Goal: Task Accomplishment & Management: Use online tool/utility

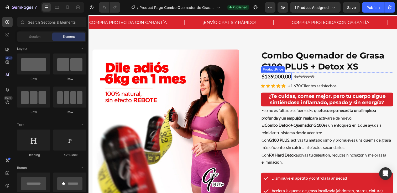
scroll to position [9, 0]
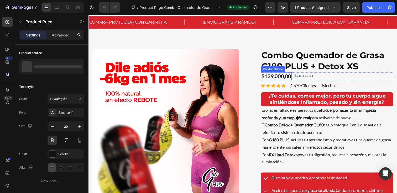
click at [275, 78] on div "$139.000,00" at bounding box center [280, 78] width 32 height 8
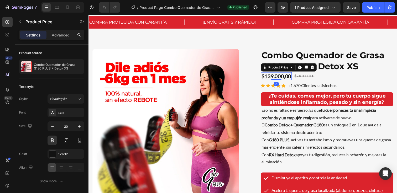
click at [274, 77] on div "$139.000,00" at bounding box center [280, 78] width 32 height 8
click at [273, 77] on div "$139.000,00" at bounding box center [280, 78] width 32 height 8
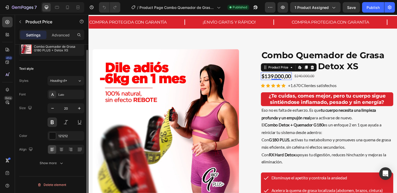
scroll to position [0, 0]
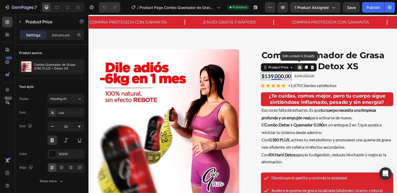
click at [304, 69] on icon at bounding box center [304, 68] width 2 height 3
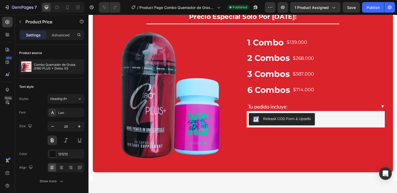
scroll to position [1483, 0]
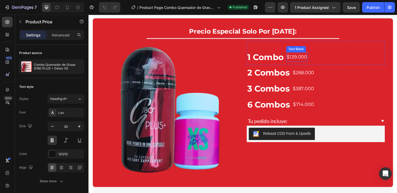
click at [300, 56] on p "$139.000" at bounding box center [301, 58] width 21 height 8
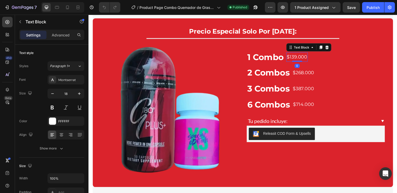
click at [300, 58] on p "$139.000" at bounding box center [301, 58] width 21 height 8
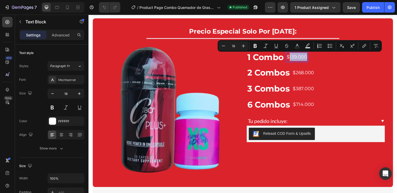
click at [298, 57] on p "$139.000" at bounding box center [301, 58] width 21 height 8
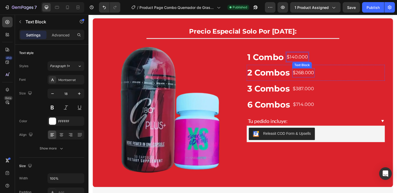
click at [307, 73] on p "$268.000" at bounding box center [308, 74] width 22 height 8
click at [308, 74] on p "$268.000" at bounding box center [308, 74] width 22 height 8
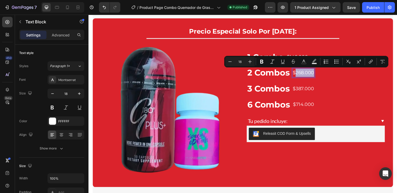
click at [307, 73] on p "$268.000" at bounding box center [308, 74] width 22 height 8
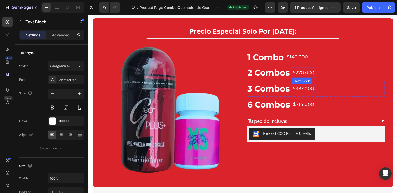
click at [308, 90] on p "$387.000" at bounding box center [308, 90] width 22 height 8
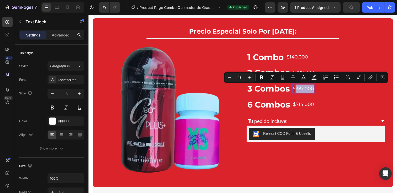
click at [308, 90] on p "$387.000" at bounding box center [308, 90] width 22 height 8
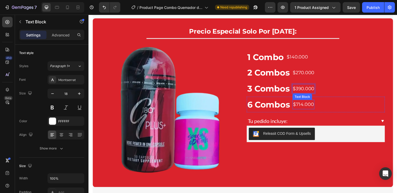
click at [307, 107] on p "$714.000" at bounding box center [307, 106] width 21 height 8
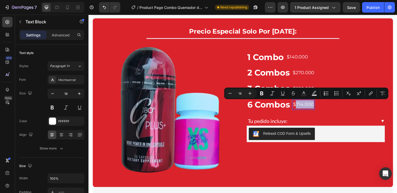
click at [307, 105] on p "$714.000" at bounding box center [307, 106] width 21 height 8
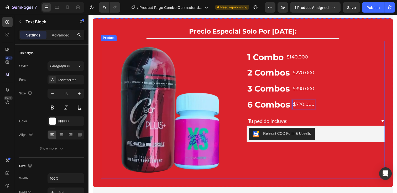
click at [292, 156] on div "1 Combo Text Block $140.000 Text Block Row 2 Combos Text Block $270.000 Text Bl…" at bounding box center [320, 111] width 141 height 141
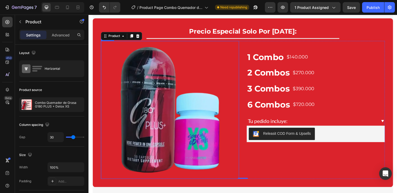
click at [198, 126] on img at bounding box center [171, 111] width 141 height 141
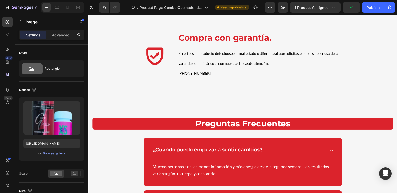
scroll to position [1671, 0]
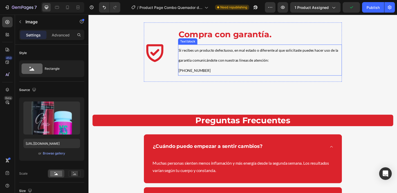
click at [220, 54] on p "Si recibes un producto defectuoso, en mal estado o diferente al que solicitaste…" at bounding box center [263, 61] width 166 height 31
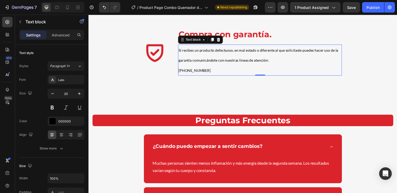
click at [206, 70] on span "[PHONE_NUMBER]" at bounding box center [196, 71] width 33 height 4
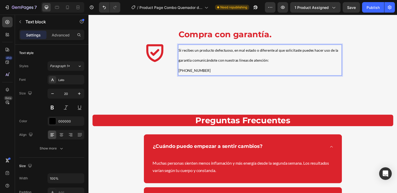
click at [211, 70] on p "Si recibes un producto defectuoso, en mal estado o diferente al que solicitaste…" at bounding box center [263, 61] width 166 height 31
click at [217, 71] on p "Si recibes un producto defectuoso, en mal estado o diferente al que solicitaste…" at bounding box center [263, 61] width 166 height 31
click at [206, 71] on span "[PHONE_NUMBER]" at bounding box center [196, 71] width 33 height 4
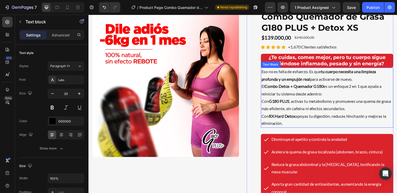
scroll to position [0, 0]
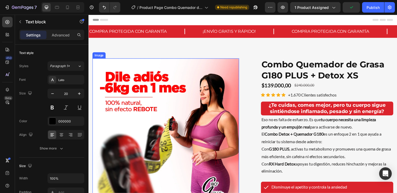
click at [185, 98] on img at bounding box center [167, 134] width 150 height 150
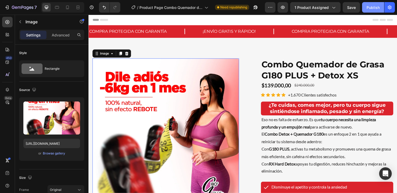
click at [375, 8] on div "Publish" at bounding box center [373, 8] width 13 height 6
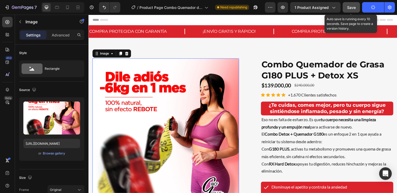
click at [356, 8] on span "Save" at bounding box center [351, 7] width 9 height 4
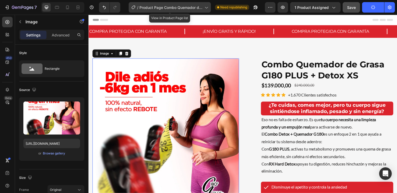
click at [196, 5] on span "Product Page Combo Quemador de Grasa G180 PLUS + RX Hard Detox" at bounding box center [170, 8] width 63 height 6
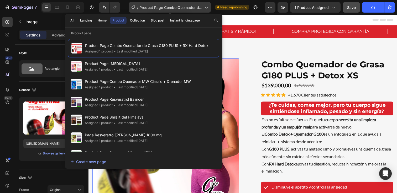
click at [190, 6] on span "Product Page Combo Quemador de Grasa G180 PLUS + RX Hard Detox" at bounding box center [170, 8] width 63 height 6
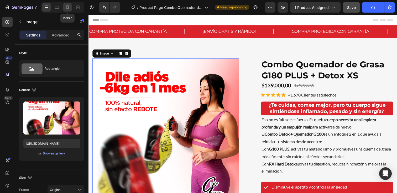
click at [69, 11] on div at bounding box center [67, 7] width 8 height 8
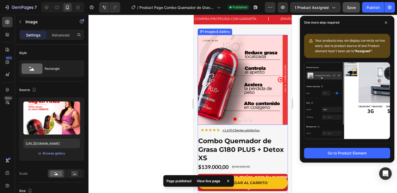
scroll to position [10, 0]
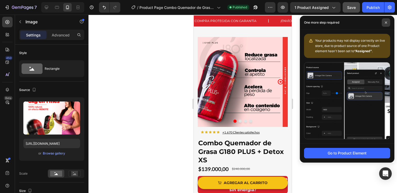
click at [388, 23] on span at bounding box center [386, 22] width 8 height 8
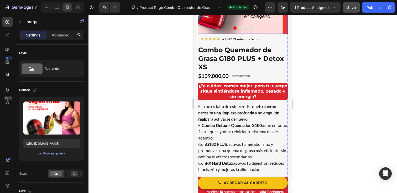
scroll to position [105, 0]
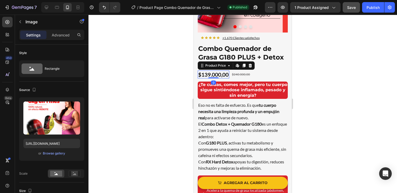
click at [217, 72] on div "$139.000,00" at bounding box center [214, 75] width 32 height 8
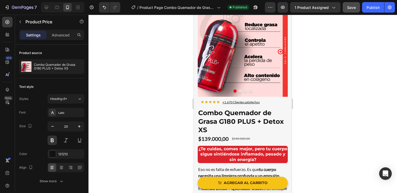
scroll to position [0, 0]
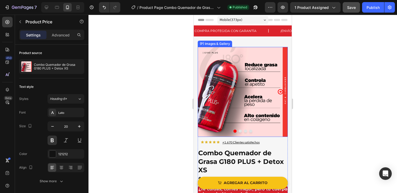
click at [220, 87] on img at bounding box center [243, 92] width 90 height 90
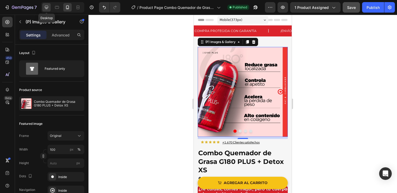
click at [45, 7] on icon at bounding box center [46, 7] width 3 height 3
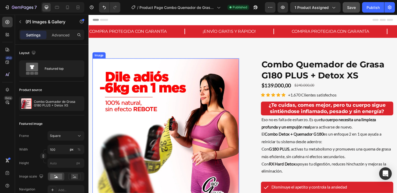
click at [159, 118] on img at bounding box center [167, 134] width 150 height 150
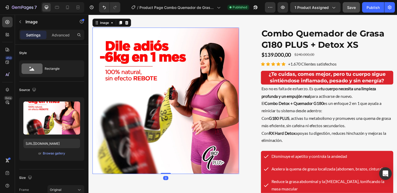
scroll to position [31, 0]
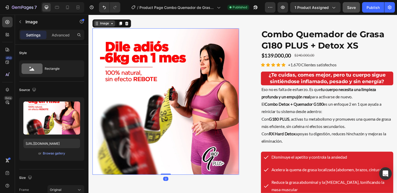
click at [101, 26] on div "Image" at bounding box center [104, 23] width 11 height 5
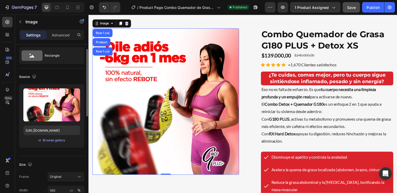
scroll to position [5, 0]
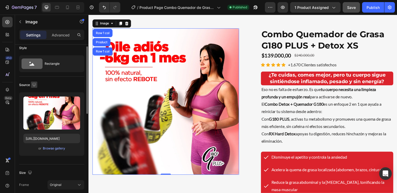
click at [32, 83] on icon "button" at bounding box center [34, 84] width 5 height 5
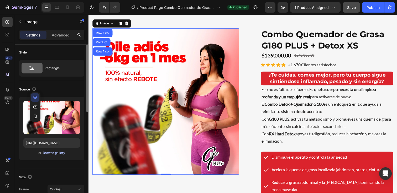
click at [55, 152] on div "Browse gallery" at bounding box center [54, 153] width 22 height 5
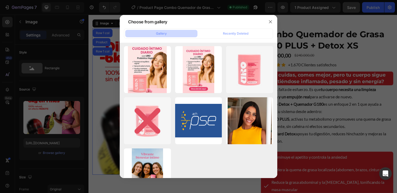
scroll to position [2068, 0]
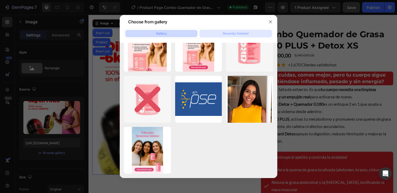
click at [235, 33] on div "Recently Deleted" at bounding box center [235, 33] width 25 height 5
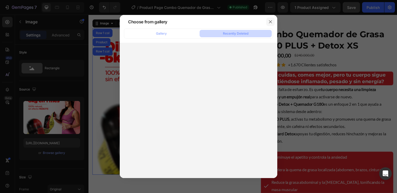
click at [270, 23] on icon "button" at bounding box center [270, 22] width 4 height 4
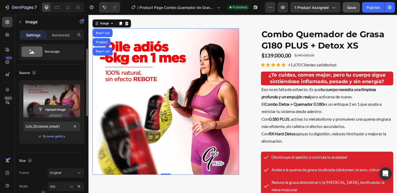
scroll to position [27, 0]
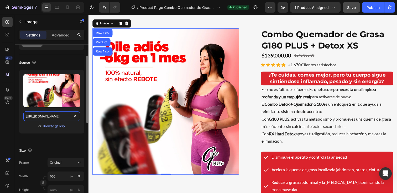
click at [52, 118] on input "[URL][DOMAIN_NAME]" at bounding box center [51, 116] width 57 height 9
click at [19, 98] on div "Upload Image [URL][DOMAIN_NAME] or Browse gallery" at bounding box center [51, 102] width 65 height 64
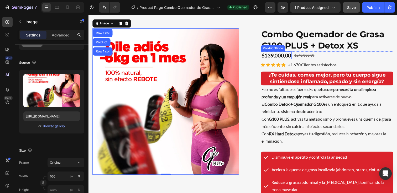
click at [281, 58] on div "$139.000,00" at bounding box center [280, 56] width 32 height 8
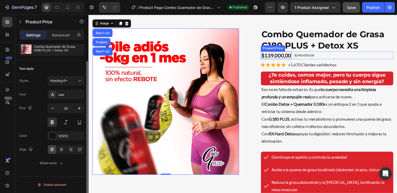
scroll to position [0, 0]
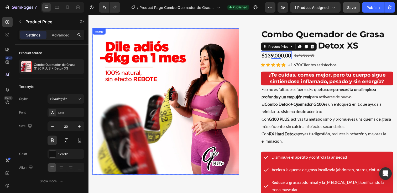
click at [176, 76] on img at bounding box center [167, 104] width 150 height 150
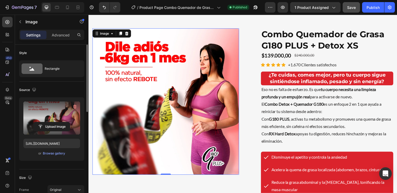
click at [58, 111] on label at bounding box center [51, 118] width 57 height 33
click at [58, 122] on input "file" at bounding box center [52, 126] width 36 height 9
click at [74, 106] on icon "button" at bounding box center [74, 106] width 5 height 5
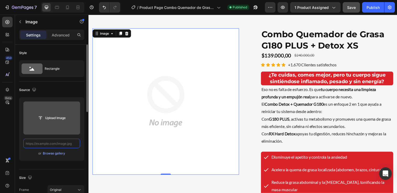
click at [54, 144] on input "text" at bounding box center [51, 143] width 57 height 9
click at [57, 117] on input "file" at bounding box center [52, 118] width 36 height 9
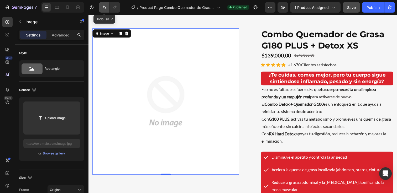
click at [105, 7] on icon "Undo/Redo" at bounding box center [104, 7] width 3 height 3
type input "[URL][DOMAIN_NAME]"
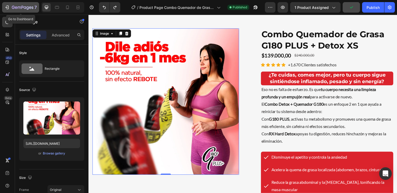
click at [18, 7] on icon "button" at bounding box center [19, 8] width 3 height 2
